Goal: Information Seeking & Learning: Check status

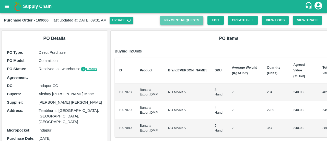
click at [192, 21] on link "Payment Requests" at bounding box center [181, 20] width 43 height 9
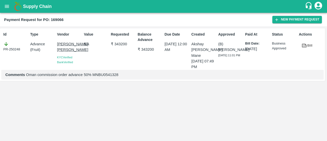
click at [194, 26] on div "Payment Request for PO: 169066 New Payment Request" at bounding box center [163, 20] width 327 height 14
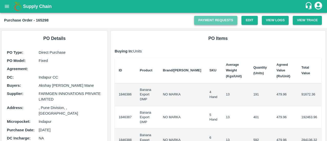
click at [222, 20] on link "Payment Requests" at bounding box center [215, 20] width 43 height 9
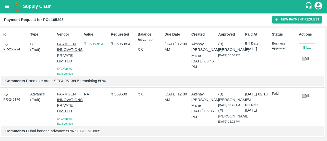
scroll to position [15, 0]
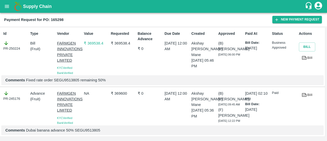
click at [73, 77] on p "Comments Fixed rate order SEGU9513805 remaining 50%" at bounding box center [162, 80] width 314 height 6
copy p "SEGU9513805"
click at [73, 77] on p "Comments Fixed rate order SEGU9513805 remaining 50%" at bounding box center [162, 80] width 314 height 6
click at [59, 66] on span "KYC Verified" at bounding box center [64, 67] width 15 height 3
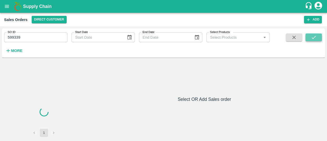
click at [312, 34] on button "submit" at bounding box center [313, 37] width 16 height 8
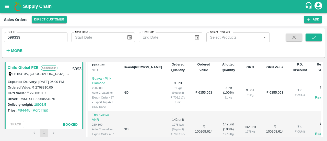
scroll to position [118, 0]
click at [61, 41] on input "599339" at bounding box center [35, 37] width 63 height 10
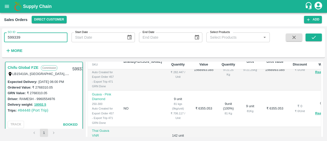
scroll to position [202, 0]
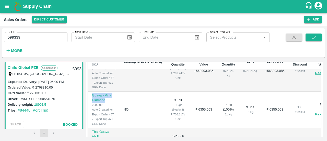
drag, startPoint x: 91, startPoint y: 113, endPoint x: 113, endPoint y: 120, distance: 22.3
click at [113, 120] on td "Guava - Pink Diamond 250-300 Auto Created for Export Order 457 - Export Trip 47…" at bounding box center [104, 109] width 32 height 36
drag, startPoint x: 113, startPoint y: 120, endPoint x: 92, endPoint y: 115, distance: 21.5
click at [92, 115] on td "Guava - Pink Diamond 250-300 Auto Created for Export Order 457 - Export Trip 47…" at bounding box center [104, 109] width 32 height 36
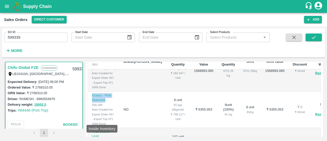
copy p "Guava - Pink Diamond"
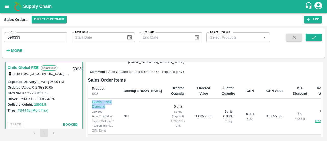
scroll to position [241, 0]
click at [249, 78] on h6 "Sales Order Items" at bounding box center [204, 79] width 233 height 7
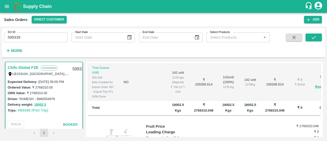
scroll to position [197, 0]
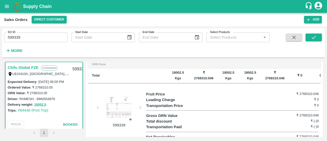
click at [119, 107] on div at bounding box center [119, 108] width 38 height 26
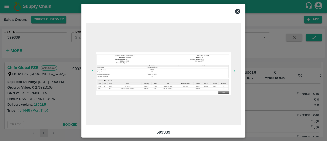
scroll to position [0, 0]
click at [235, 69] on icon "button" at bounding box center [234, 71] width 4 height 4
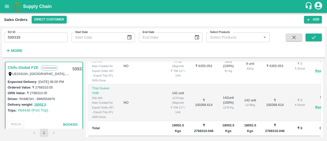
scroll to position [259, 0]
click at [54, 41] on input "599339" at bounding box center [35, 37] width 63 height 10
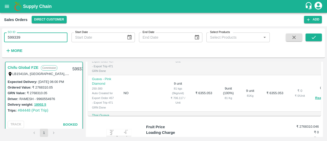
scroll to position [166, 0]
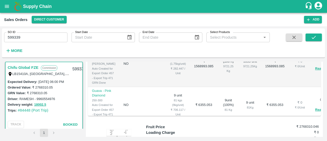
click at [221, 73] on div "9721.25 Kg" at bounding box center [228, 68] width 14 height 9
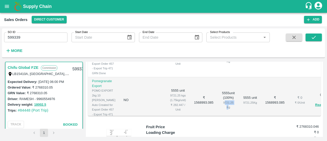
scroll to position [122, 0]
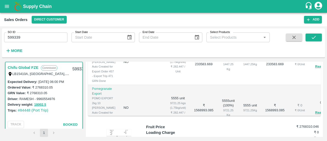
click at [221, 71] on div "1447.25 Kg" at bounding box center [228, 66] width 14 height 9
copy div "1447.25"
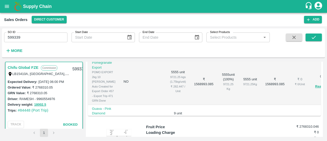
scroll to position [164, 0]
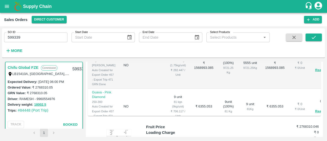
click at [221, 75] on div "9721.25 Kg" at bounding box center [228, 69] width 14 height 9
copy div "9721.25"
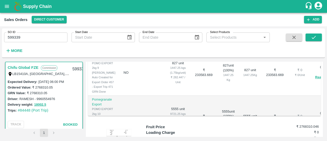
scroll to position [111, 0]
drag, startPoint x: 200, startPoint y: 88, endPoint x: 214, endPoint y: 90, distance: 14.6
click at [217, 90] on td "827 unit ( 100 %) 1447.25 Kg" at bounding box center [228, 73] width 22 height 46
copy div "1447.25 Kg"
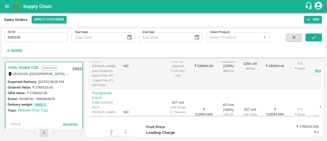
scroll to position [71, 0]
copy div "3804 Kg"
drag, startPoint x: 212, startPoint y: 80, endPoint x: 201, endPoint y: 81, distance: 11.0
click at [221, 74] on div "3804 Kg" at bounding box center [228, 71] width 14 height 5
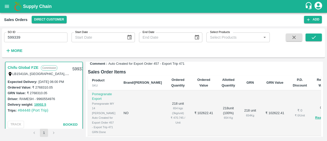
scroll to position [102, 0]
click at [221, 116] on div "654 Kg" at bounding box center [228, 118] width 14 height 5
copy div "654"
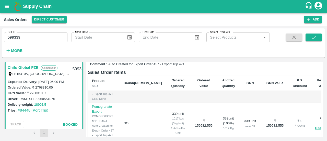
scroll to position [34, 0]
click at [221, 127] on div "1017 Kg" at bounding box center [228, 127] width 14 height 5
copy div "1017"
click at [221, 127] on div "1017 Kg" at bounding box center [228, 127] width 14 height 5
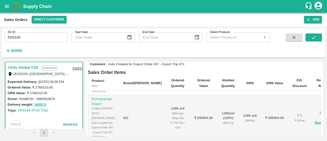
scroll to position [86, 0]
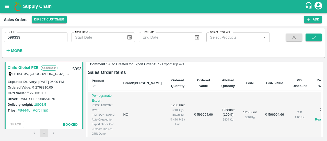
click at [221, 121] on div "3804 Kg" at bounding box center [228, 119] width 14 height 5
copy div "3804"
click at [221, 121] on div "3804 Kg" at bounding box center [228, 119] width 14 height 5
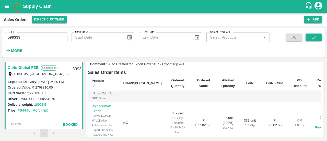
scroll to position [0, 0]
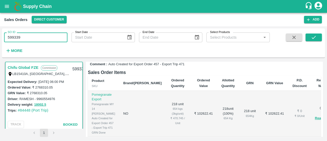
click at [33, 34] on input "599339" at bounding box center [35, 37] width 63 height 10
paste input "text"
type input "599302"
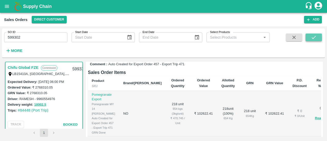
click at [313, 36] on icon "submit" at bounding box center [313, 37] width 6 height 6
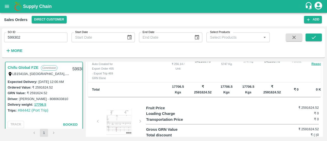
scroll to position [188, 0]
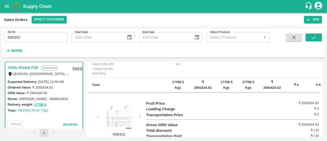
click at [172, 80] on b "17706.5 Kgs" at bounding box center [178, 84] width 12 height 9
copy b "17706.5"
click at [172, 80] on b "17706.5 Kgs" at bounding box center [178, 84] width 12 height 9
